Goal: Information Seeking & Learning: Compare options

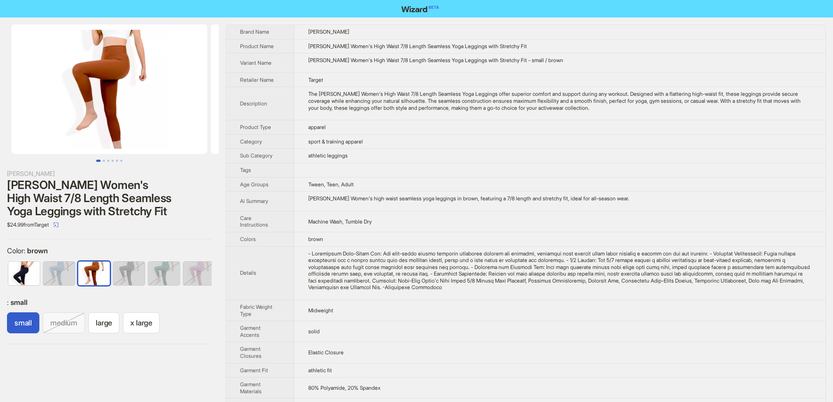
scroll to position [0, 5]
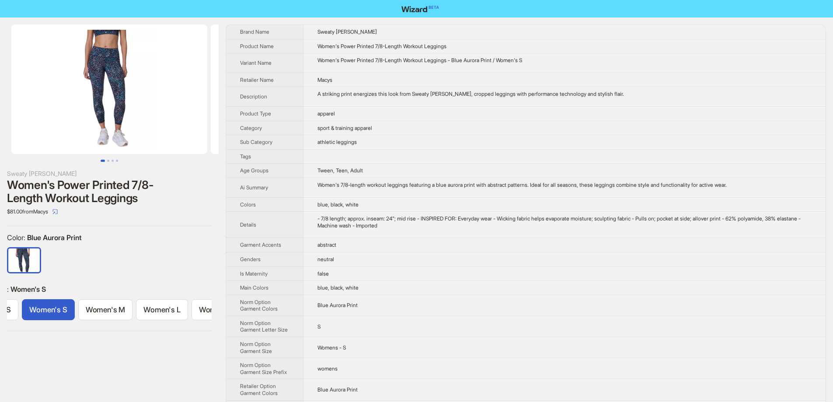
scroll to position [0, 46]
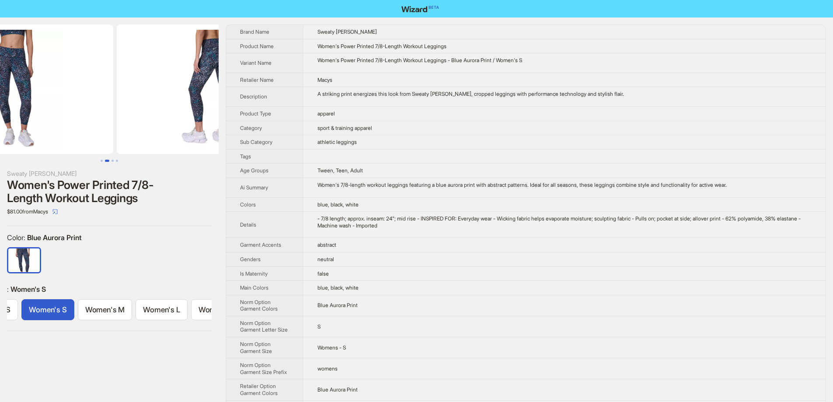
drag, startPoint x: 126, startPoint y: 132, endPoint x: 79, endPoint y: 137, distance: 47.0
click at [79, 136] on ul at bounding box center [109, 88] width 219 height 129
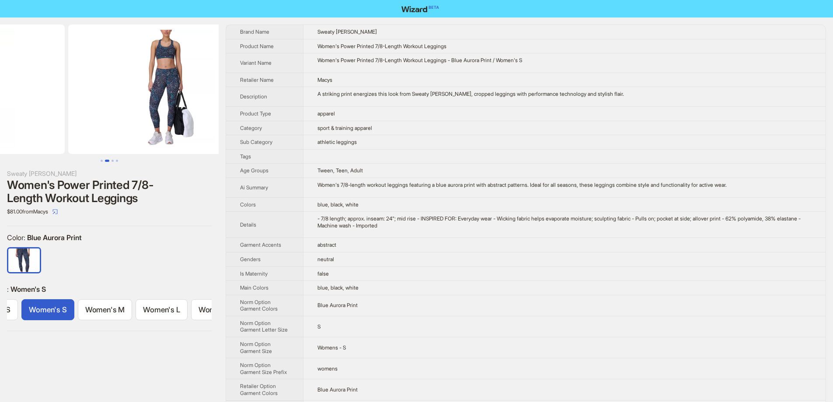
drag, startPoint x: 133, startPoint y: 125, endPoint x: 18, endPoint y: 136, distance: 115.9
